Goal: Transaction & Acquisition: Purchase product/service

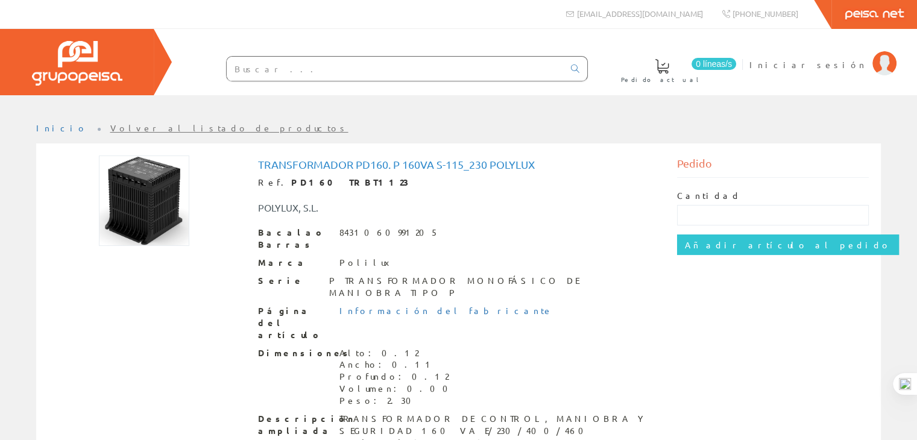
scroll to position [2, 0]
click at [710, 213] on input "text" at bounding box center [773, 214] width 192 height 20
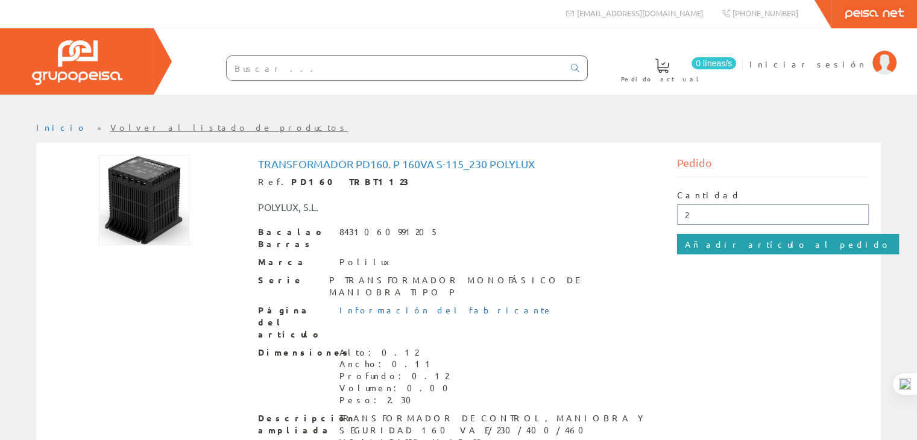
type input "2"
click at [726, 243] on input "Añadir artículo al pedido" at bounding box center [788, 244] width 222 height 20
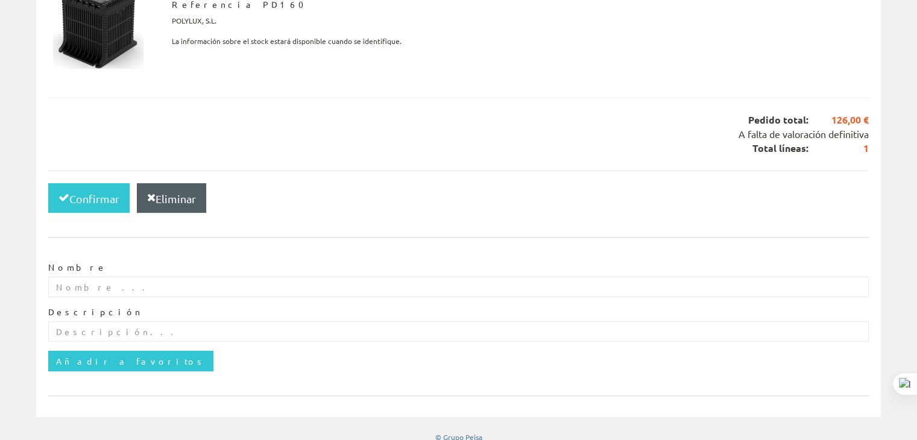
scroll to position [265, 0]
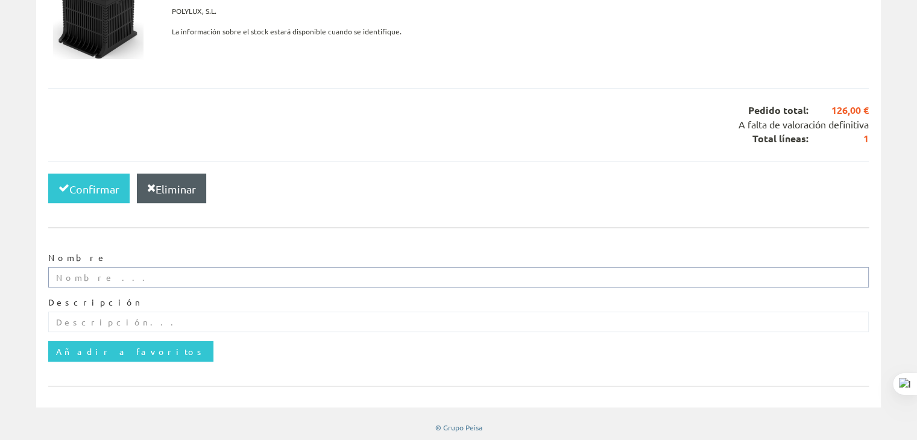
click at [102, 274] on input "text" at bounding box center [458, 277] width 820 height 20
type input "junior borrero"
click at [96, 318] on input "text" at bounding box center [458, 322] width 820 height 20
type input "a"
type input "c"
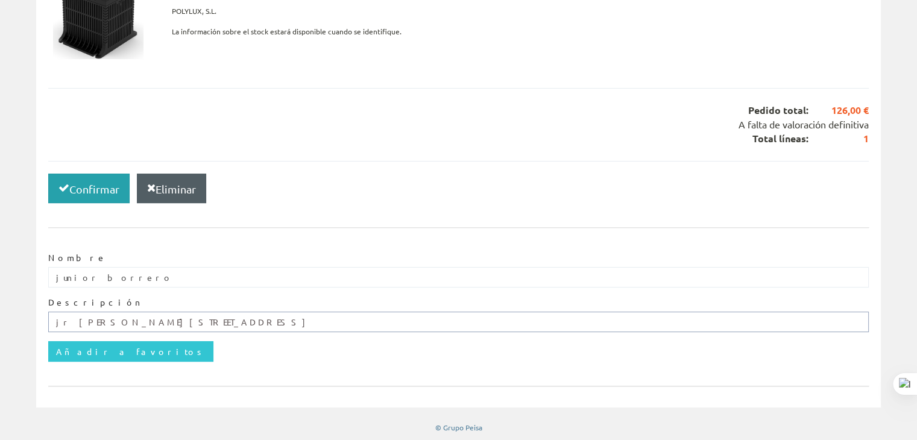
type input "jr mariano odicio 153 - urb. miraflores - surquillo"
click at [97, 191] on font "Confirmar" at bounding box center [94, 189] width 50 height 13
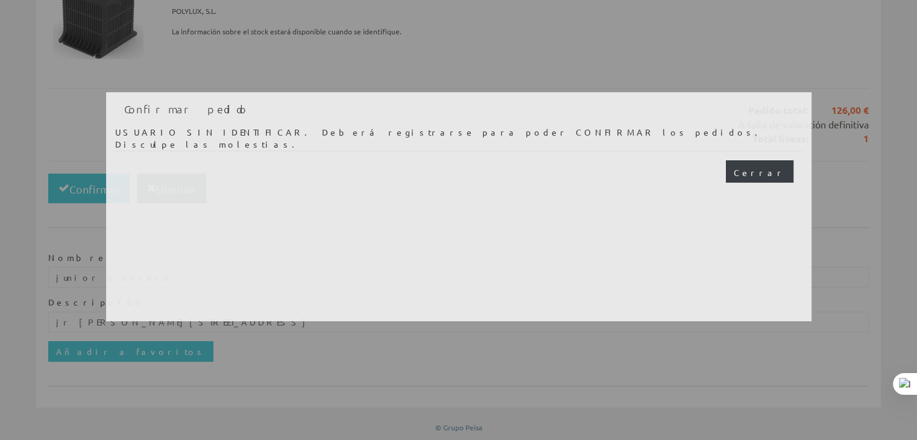
click at [775, 167] on font "Cerrar" at bounding box center [760, 172] width 52 height 11
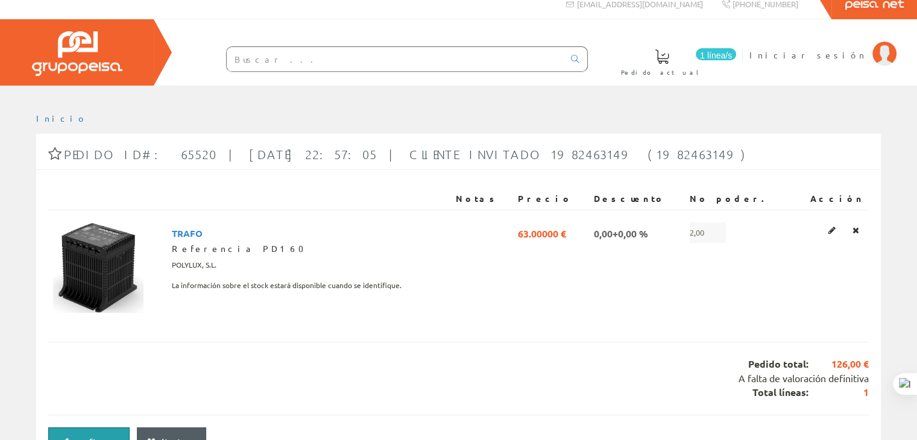
scroll to position [0, 0]
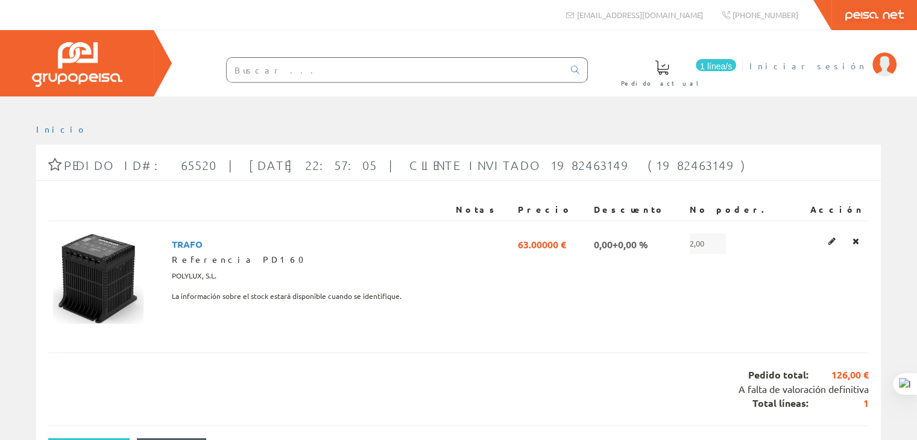
click at [846, 66] on font "Iniciar sesión" at bounding box center [807, 65] width 117 height 11
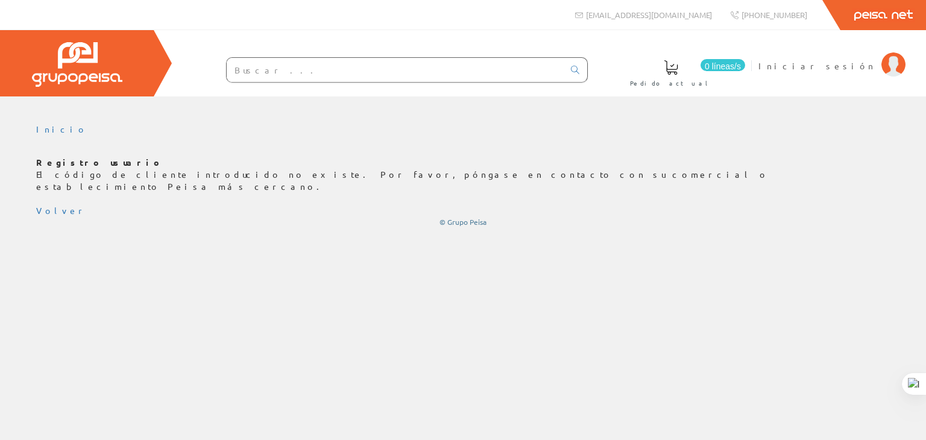
click at [100, 74] on img at bounding box center [77, 64] width 90 height 45
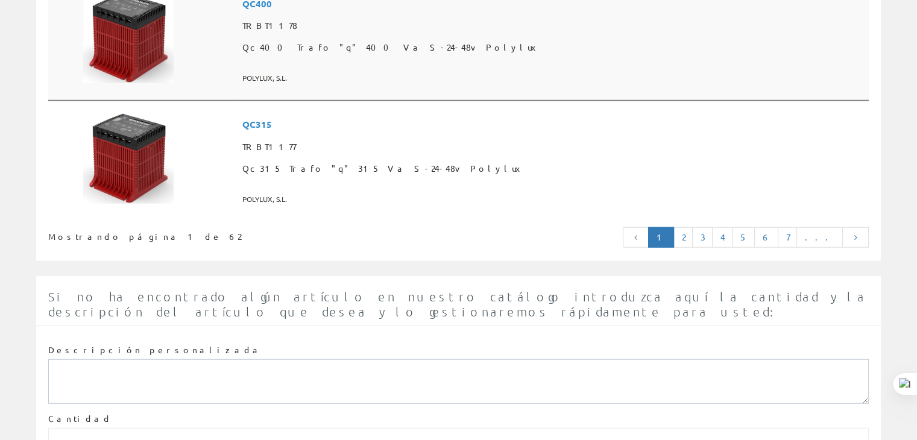
scroll to position [3089, 0]
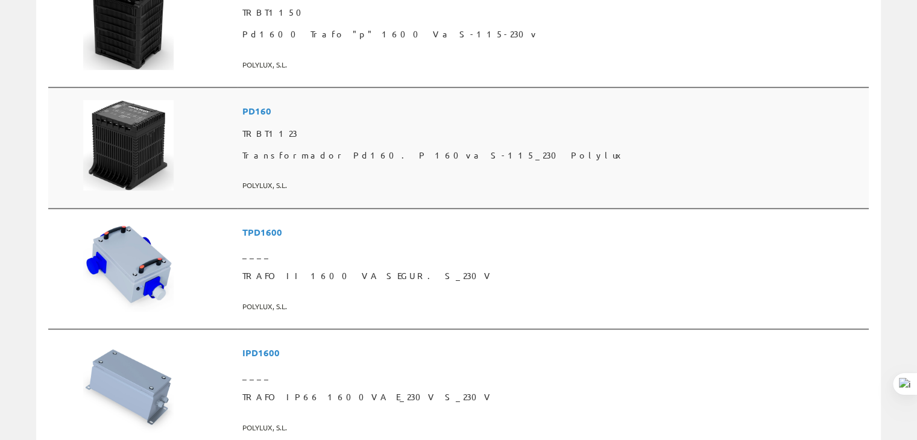
scroll to position [332, 0]
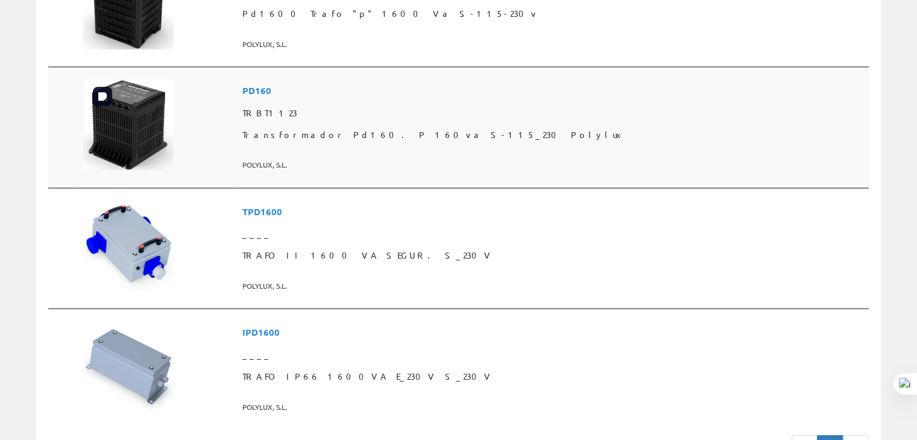
click at [157, 98] on img at bounding box center [128, 125] width 90 height 90
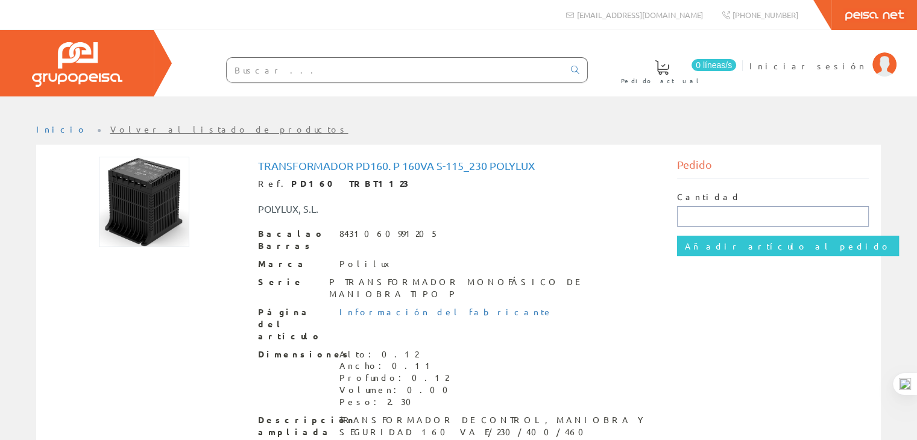
click at [697, 215] on input "text" at bounding box center [773, 216] width 192 height 20
type input "2"
click at [754, 286] on div "Transformador Pd160. P 160va S-115_230 Polylux Ref. PD160 TRBT1123 POLYLUX, S.L…" at bounding box center [458, 307] width 839 height 300
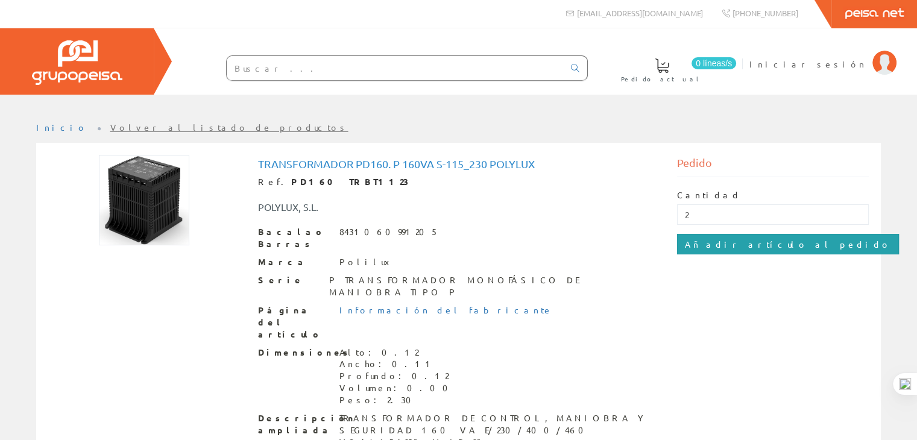
click at [740, 246] on input "Añadir artículo al pedido" at bounding box center [788, 244] width 222 height 20
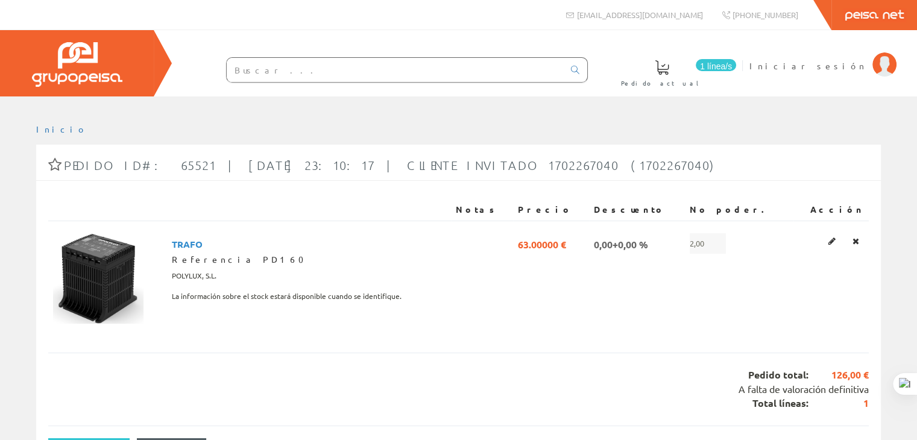
click at [670, 90] on div "1 línea/s Pedido actual Iniciar sesión" at bounding box center [458, 63] width 917 height 66
click at [844, 67] on font "Iniciar sesión" at bounding box center [807, 65] width 117 height 11
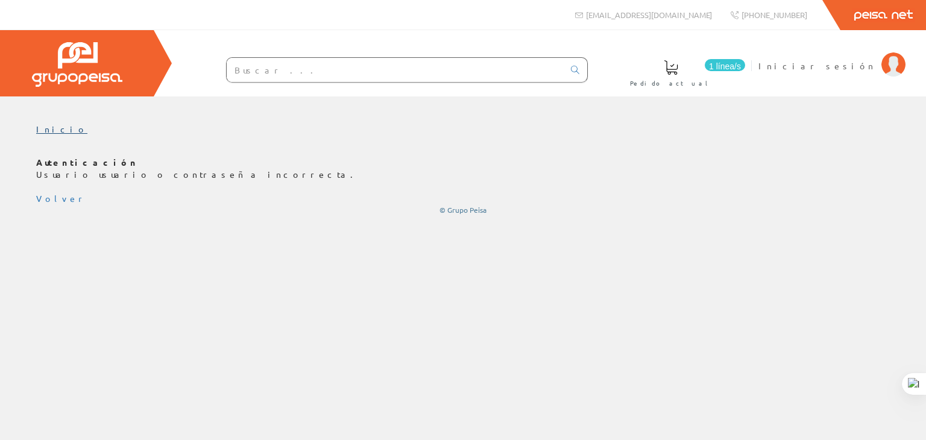
click at [50, 131] on font "Inicio" at bounding box center [61, 129] width 51 height 11
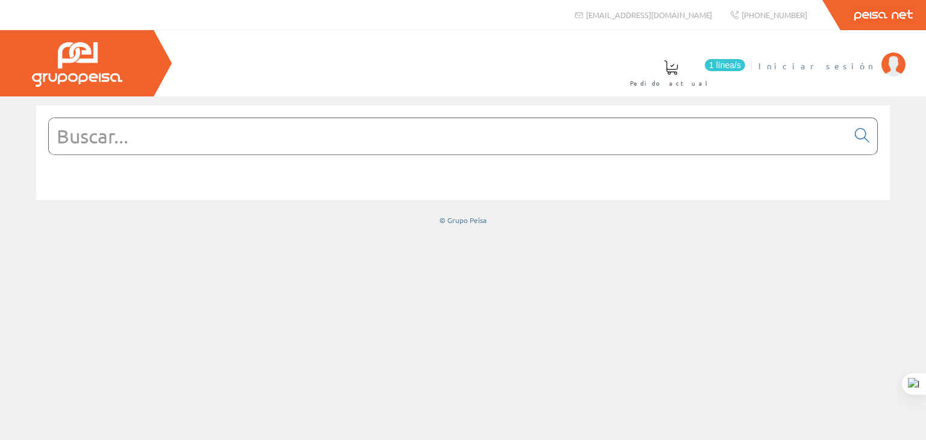
click at [833, 63] on span "Iniciar sesión" at bounding box center [816, 66] width 117 height 12
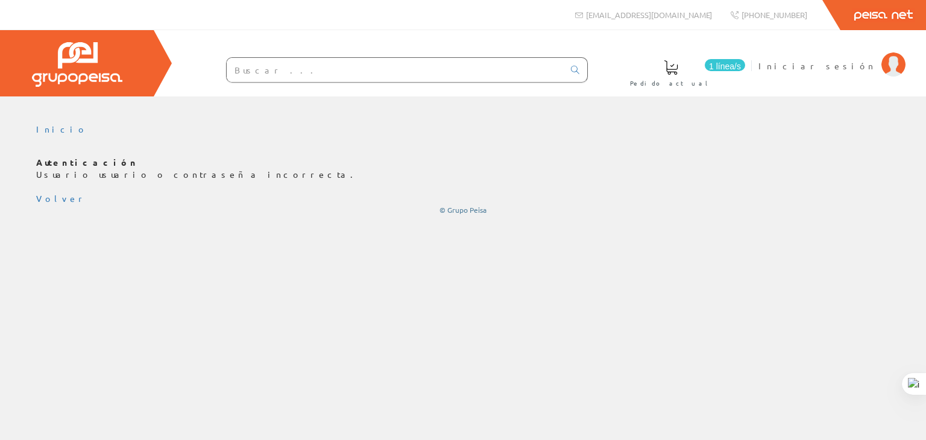
click at [550, 27] on div "Peisa Net" at bounding box center [463, 15] width 926 height 30
click at [741, 70] on font "1 línea/s" at bounding box center [725, 66] width 32 height 10
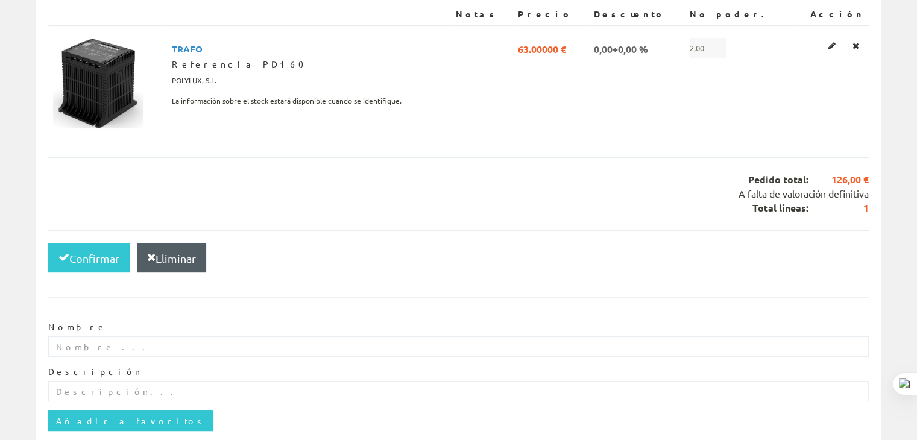
scroll to position [211, 0]
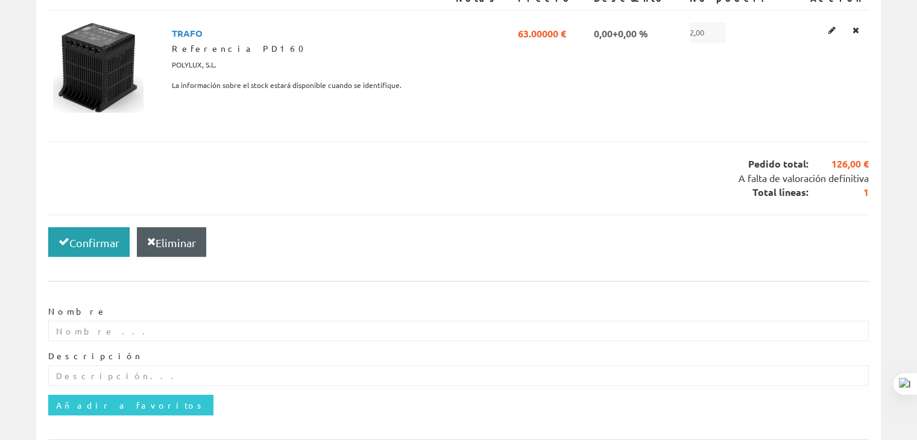
click at [90, 248] on button "Confirmar" at bounding box center [88, 242] width 81 height 30
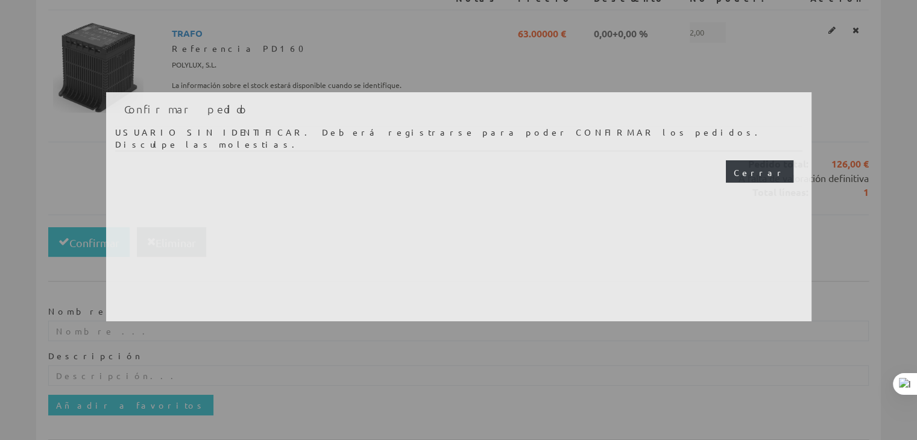
click at [778, 174] on font "Cerrar" at bounding box center [760, 172] width 52 height 11
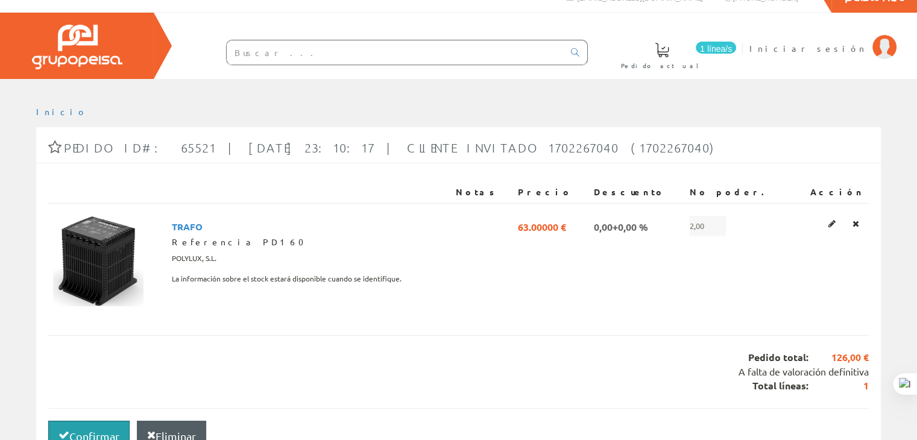
scroll to position [14, 0]
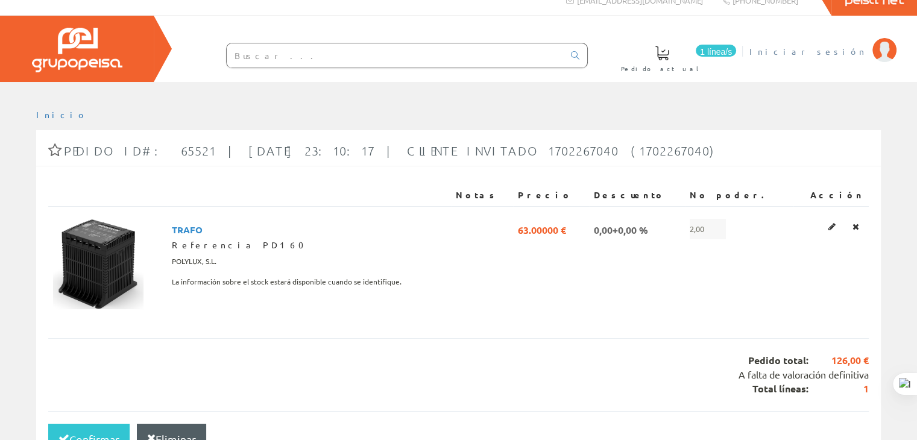
click at [885, 52] on img at bounding box center [884, 50] width 24 height 24
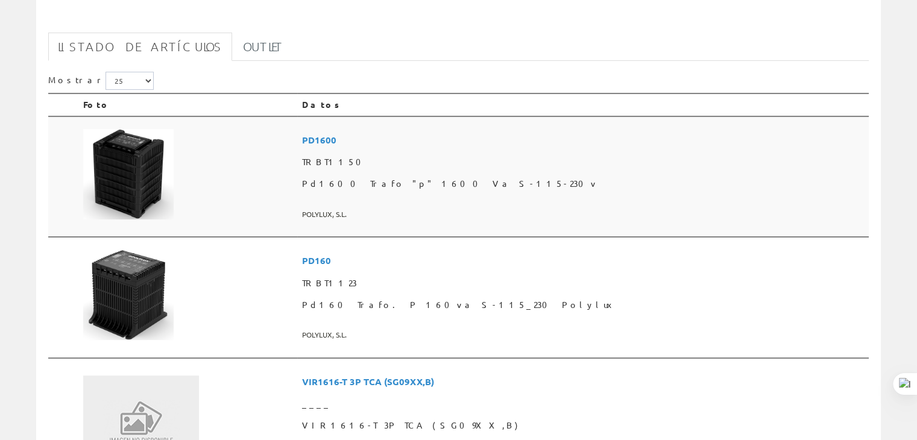
scroll to position [166, 0]
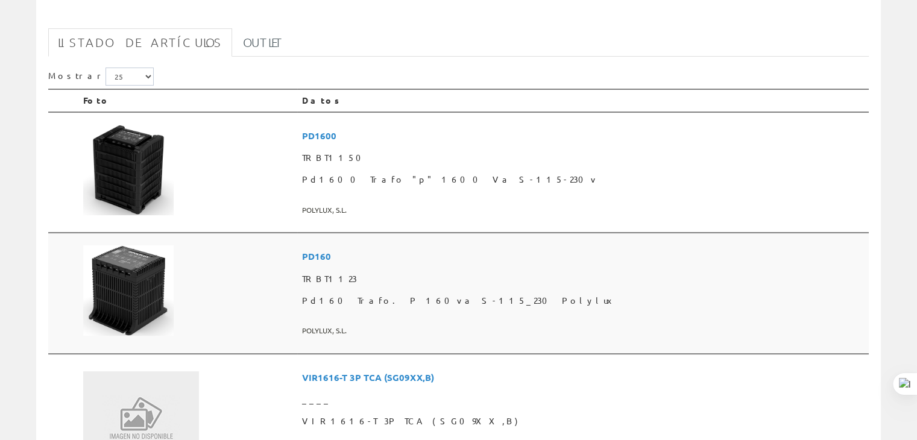
click at [255, 268] on td at bounding box center [187, 293] width 219 height 121
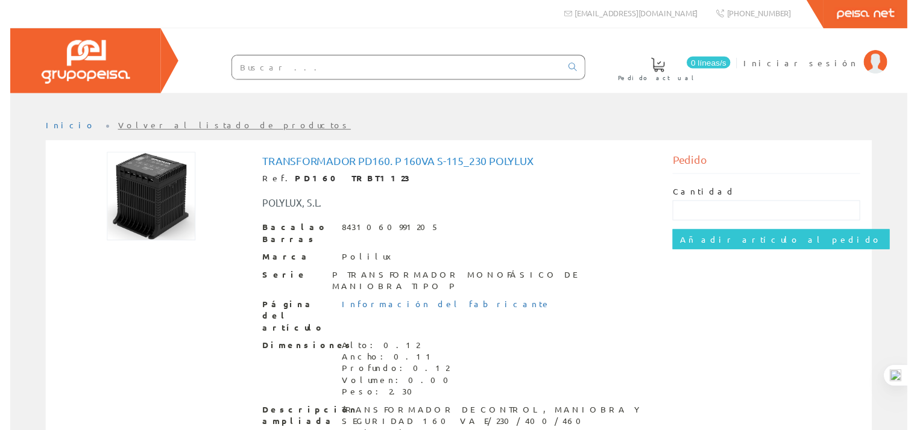
scroll to position [2, 0]
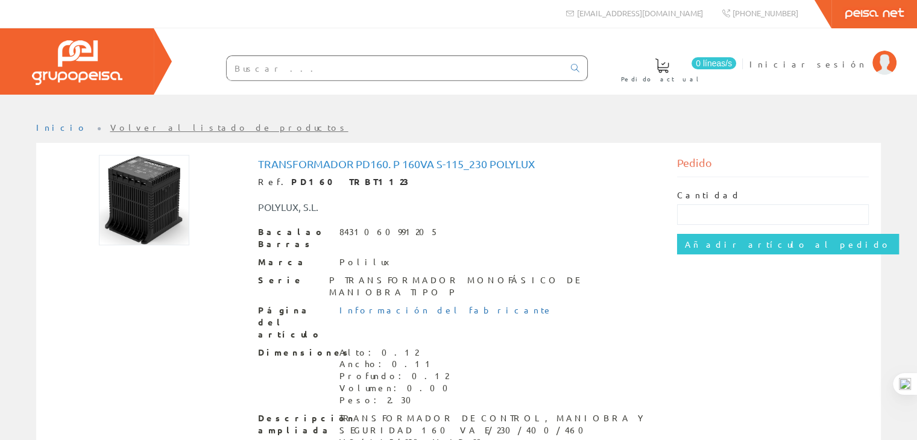
click at [281, 73] on input "text" at bounding box center [395, 68] width 337 height 24
paste input "abb CA5-31E"
type input "abb CA5-31E"
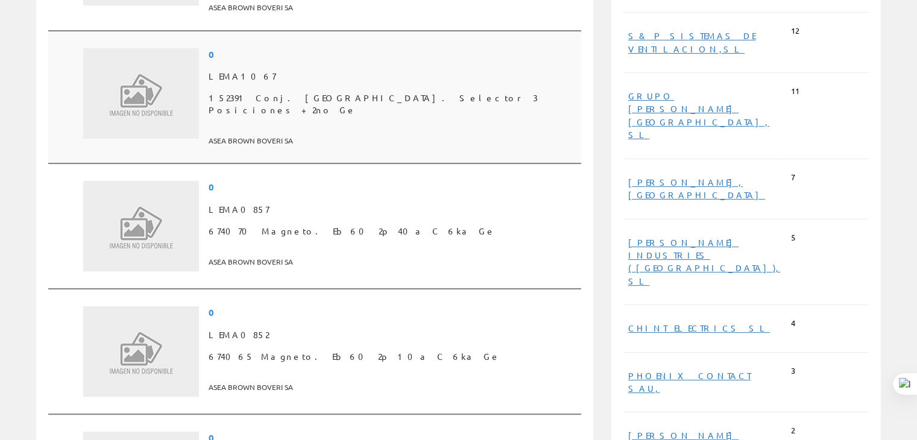
scroll to position [407, 0]
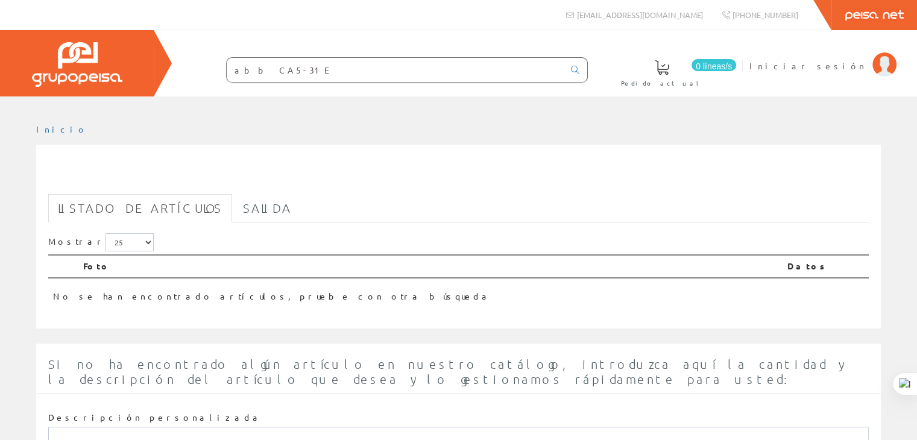
click at [295, 71] on input "abb CA5-31E" at bounding box center [395, 70] width 337 height 24
drag, startPoint x: 253, startPoint y: 70, endPoint x: 205, endPoint y: 77, distance: 48.2
click at [205, 77] on form "abb CA5-31E" at bounding box center [383, 69] width 410 height 25
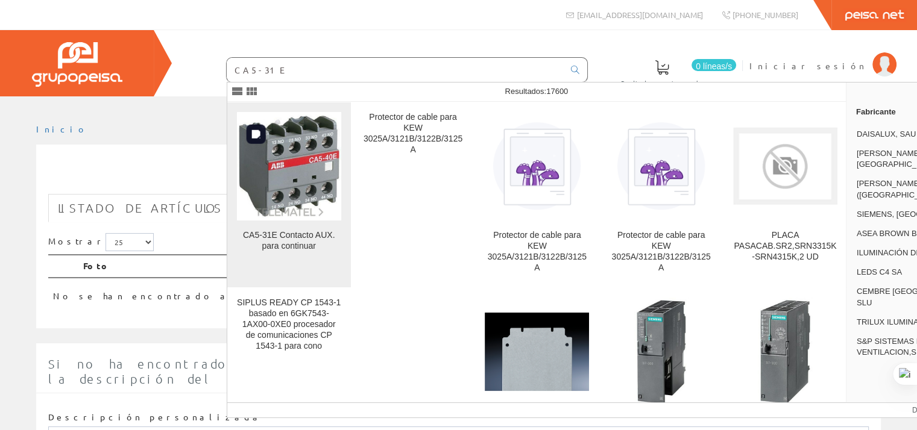
type input "CA5-31E"
click at [309, 153] on img at bounding box center [289, 166] width 104 height 104
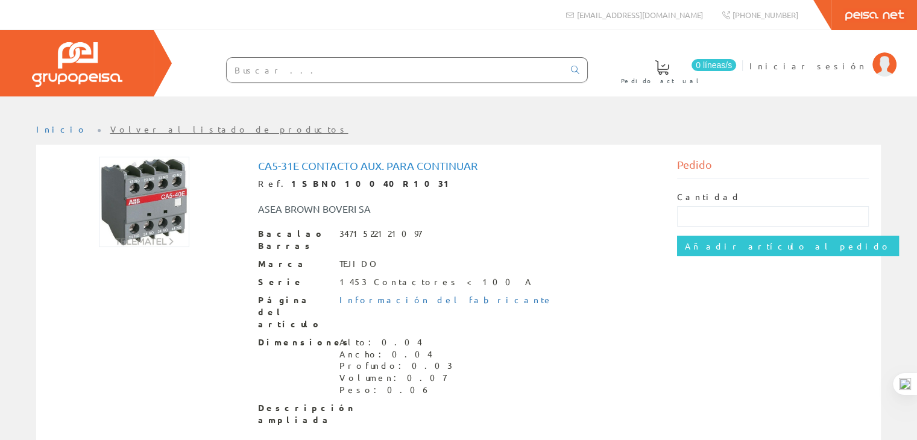
click at [163, 213] on img at bounding box center [144, 202] width 90 height 90
click at [377, 294] on font "Información del fabricante" at bounding box center [445, 299] width 213 height 11
